Goal: Transaction & Acquisition: Purchase product/service

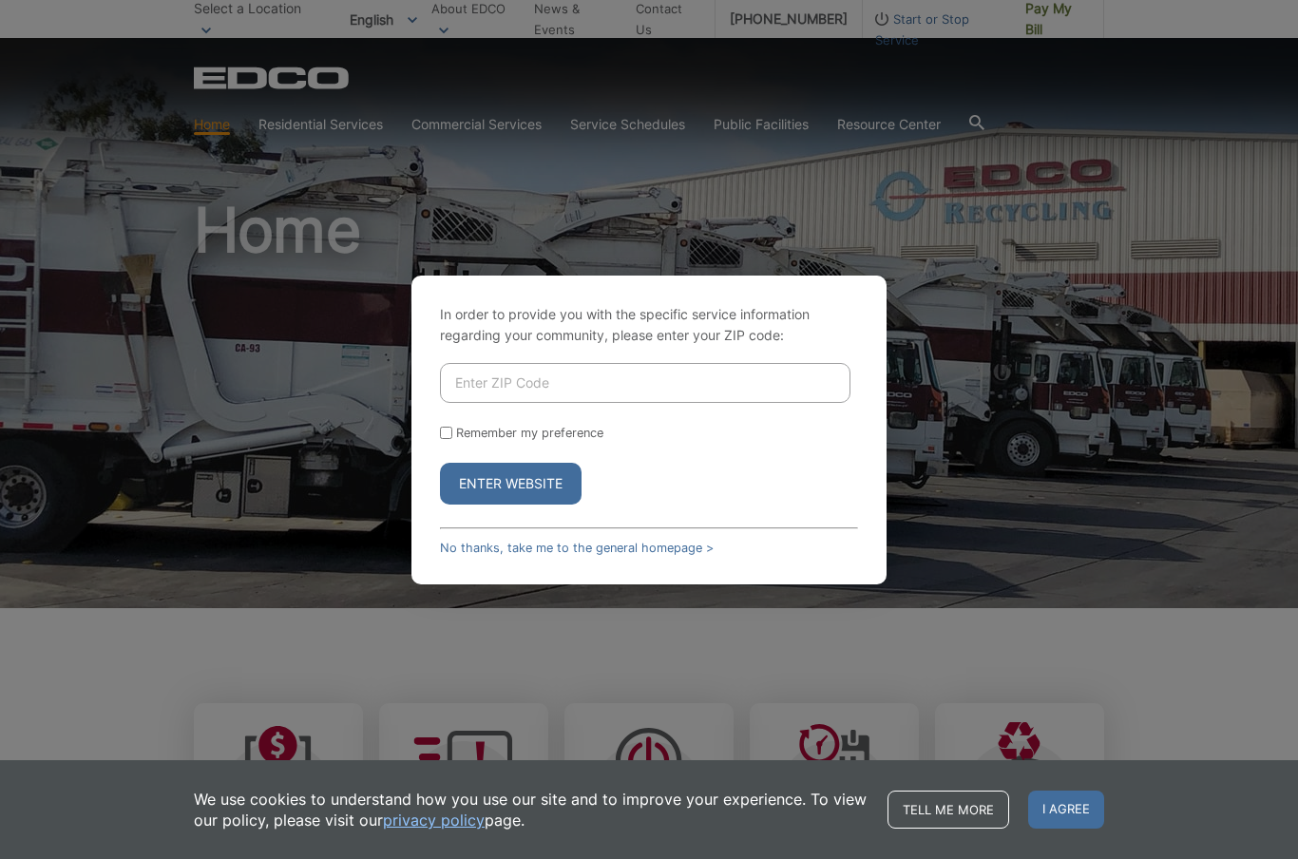
click at [549, 403] on input "Enter ZIP Code" at bounding box center [645, 383] width 411 height 40
type input "92069"
click at [505, 455] on form "92069 Remember my preference Enter Website" at bounding box center [649, 434] width 418 height 142
click at [498, 440] on label "Remember my preference" at bounding box center [529, 433] width 147 height 14
click at [452, 439] on input "Remember my preference" at bounding box center [446, 433] width 12 height 12
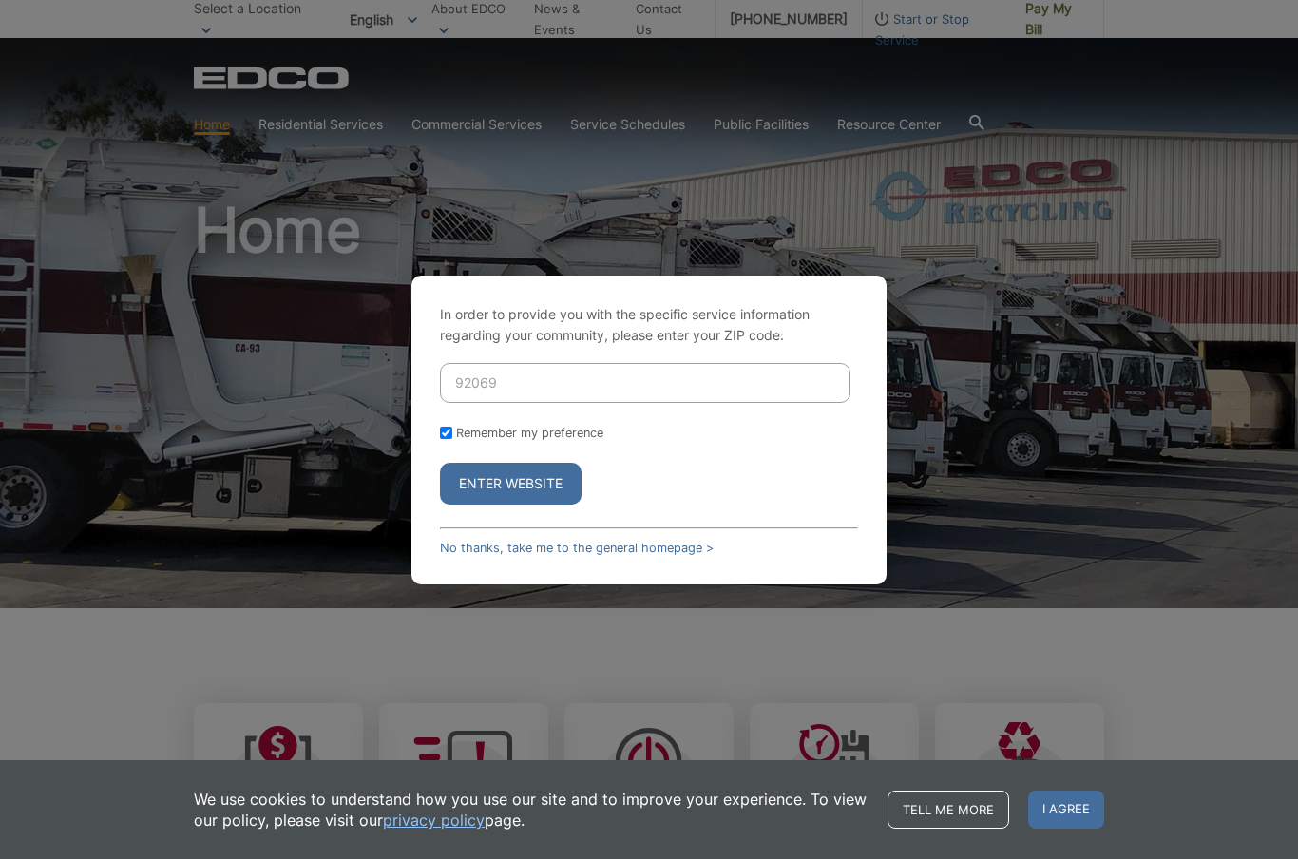
checkbox input "true"
click at [487, 505] on button "Enter Website" at bounding box center [511, 484] width 142 height 42
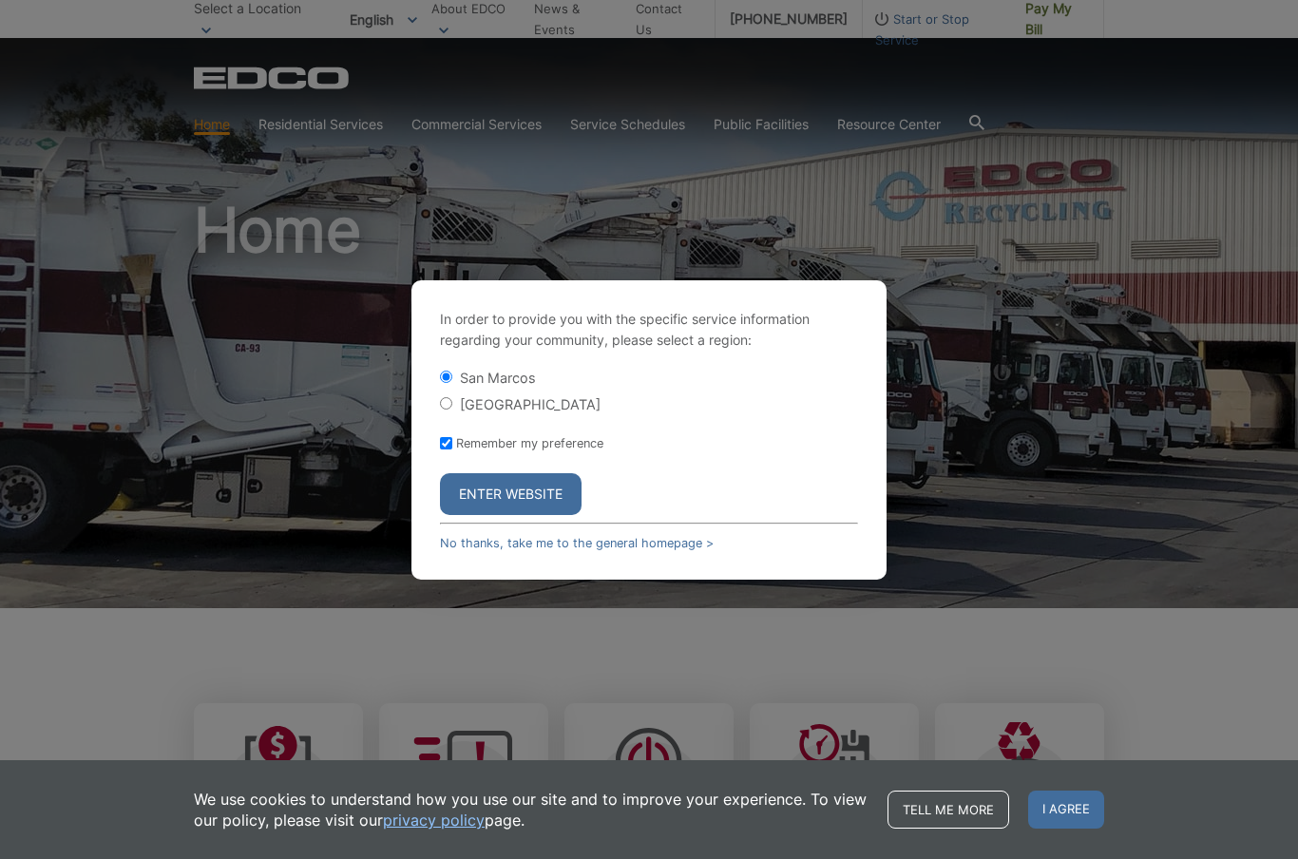
click at [513, 515] on button "Enter Website" at bounding box center [511, 494] width 142 height 42
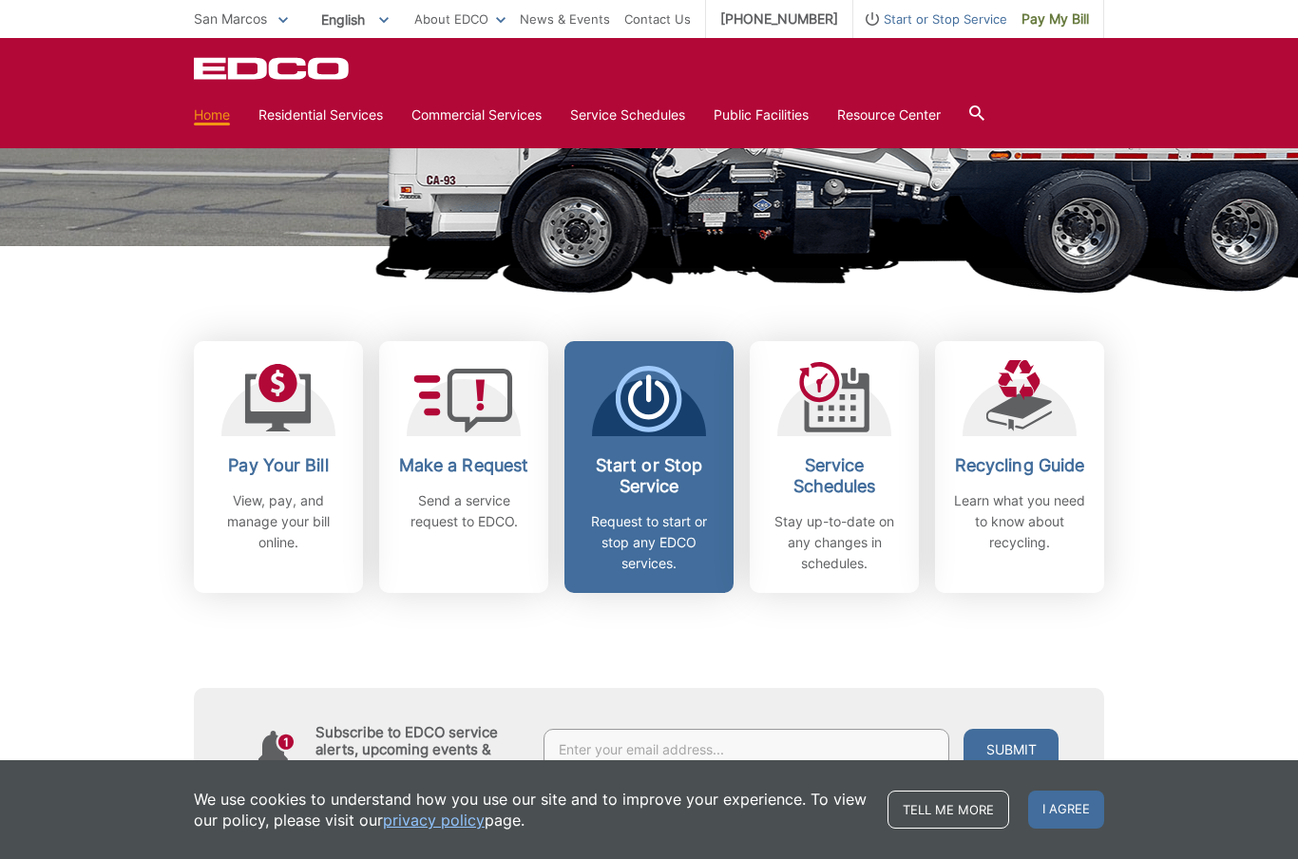
scroll to position [395, 0]
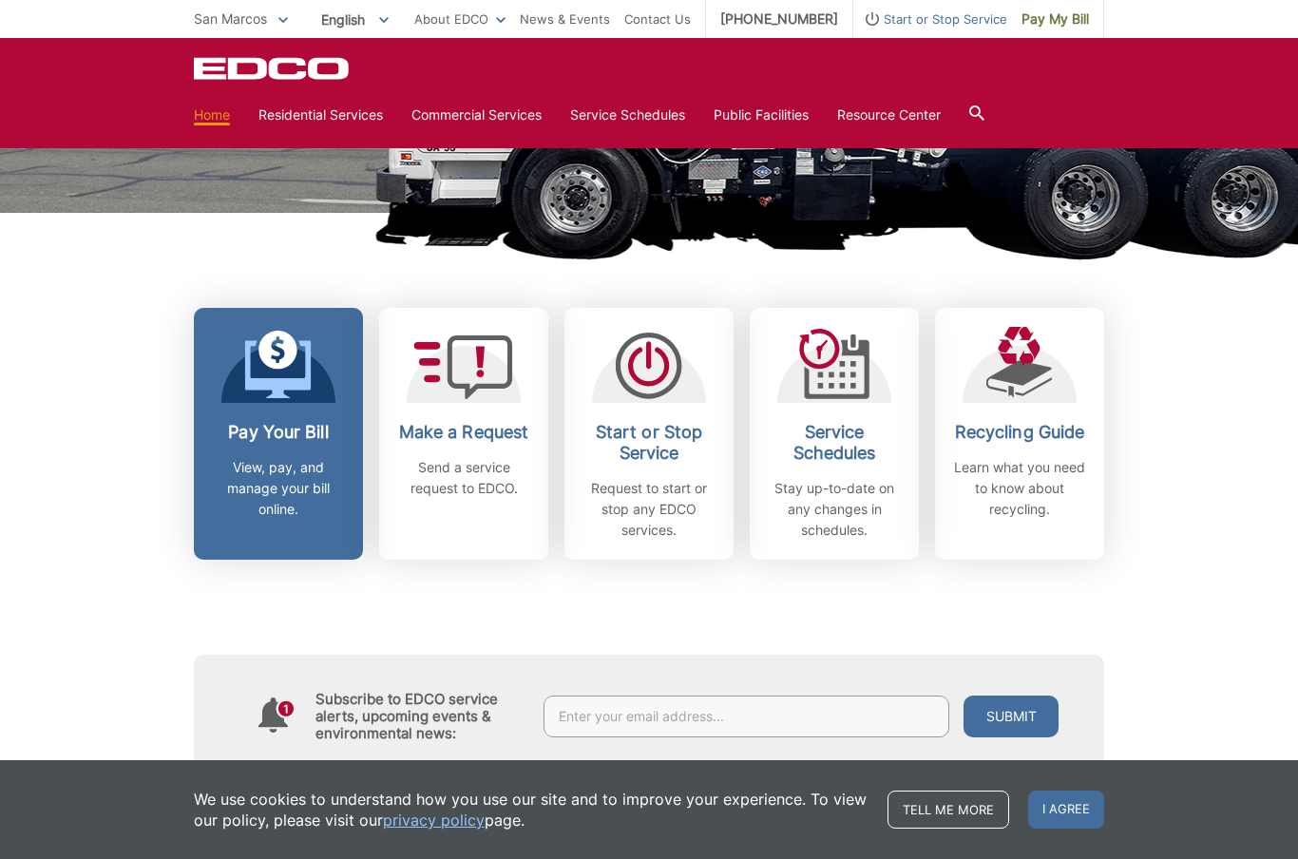
click at [327, 501] on p "View, pay, and manage your bill online." at bounding box center [278, 488] width 141 height 63
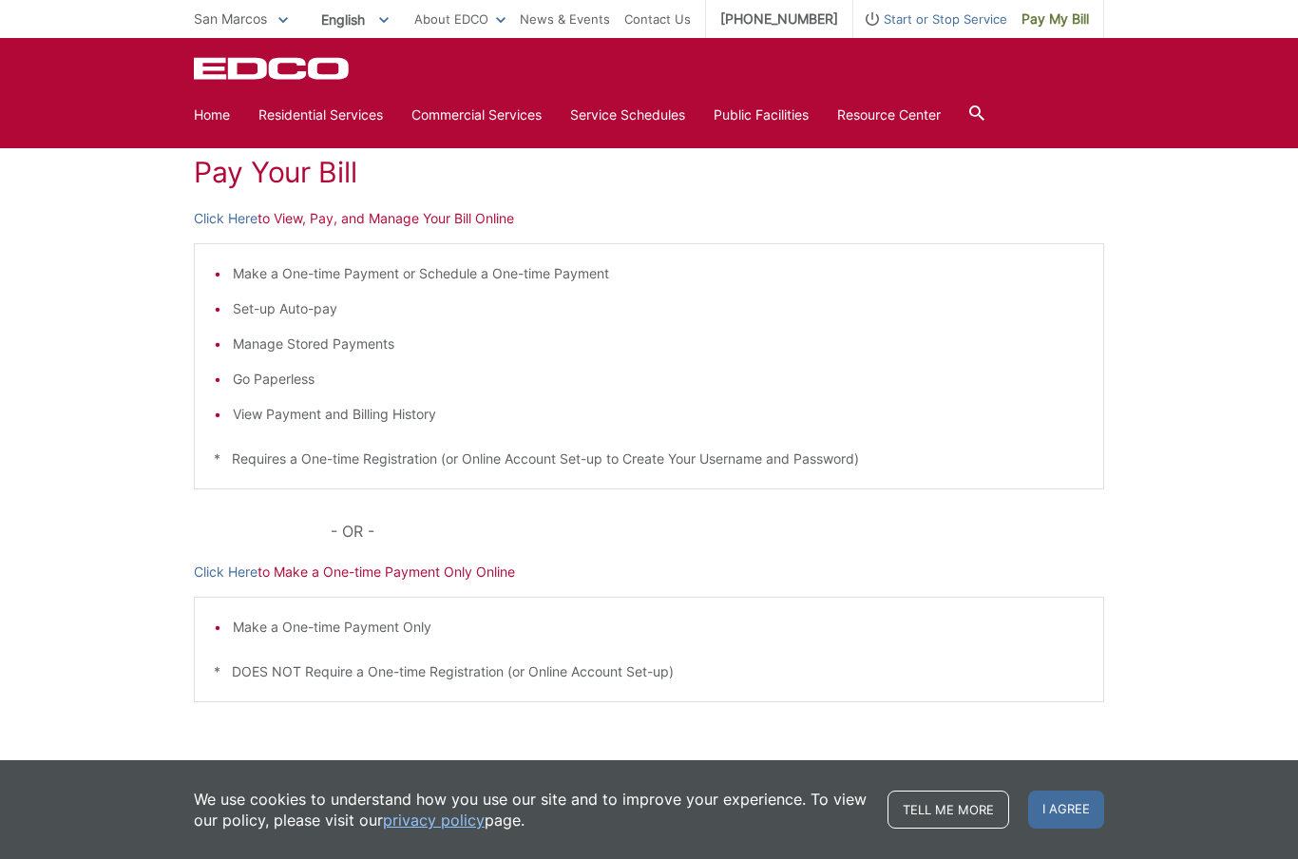
scroll to position [269, 0]
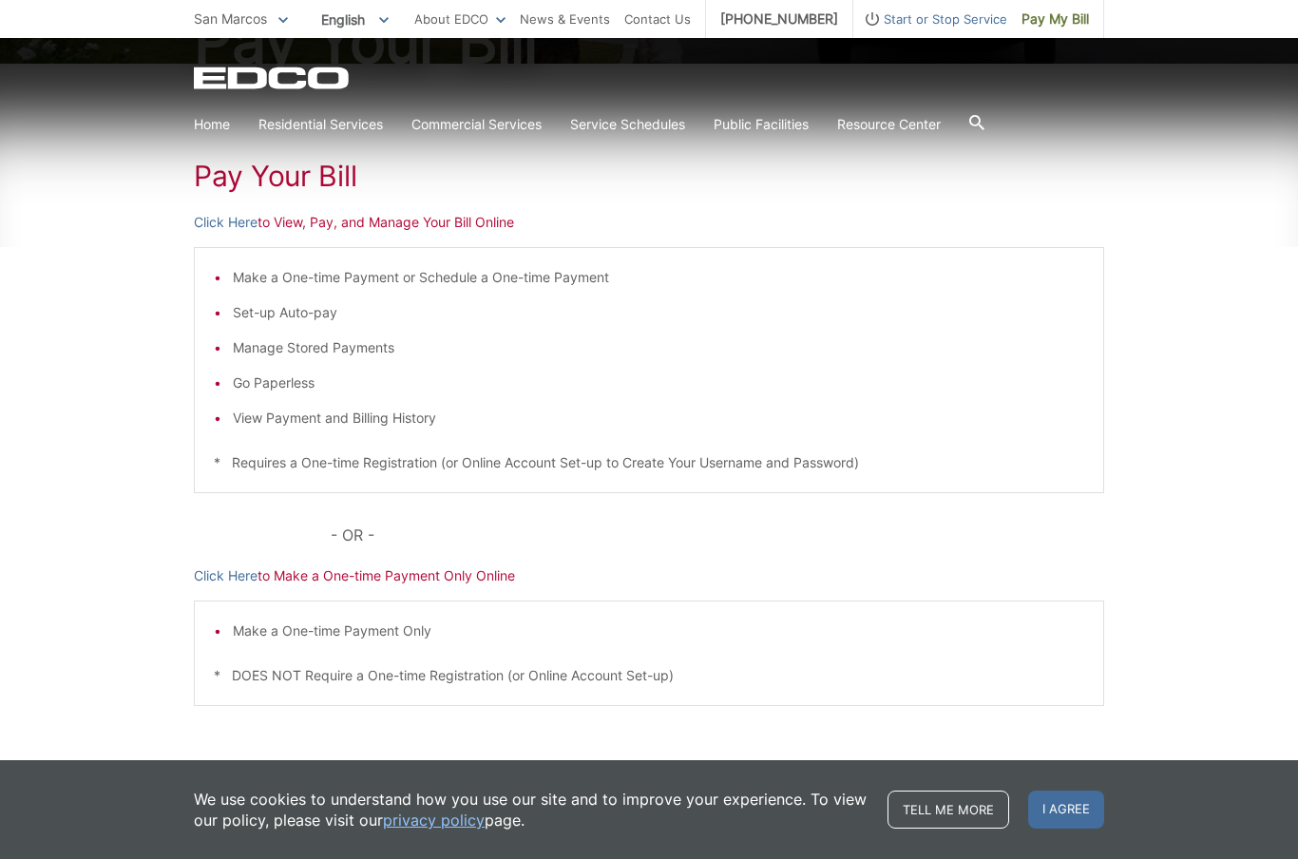
click at [400, 569] on p "Click Here to Make a One-time Payment Only Online" at bounding box center [649, 575] width 910 height 21
click at [400, 582] on p "Click Here to Make a One-time Payment Only Online" at bounding box center [649, 575] width 910 height 21
click at [227, 584] on link "Click Here" at bounding box center [226, 575] width 64 height 21
